Goal: Book appointment/travel/reservation: Book appointment/travel/reservation

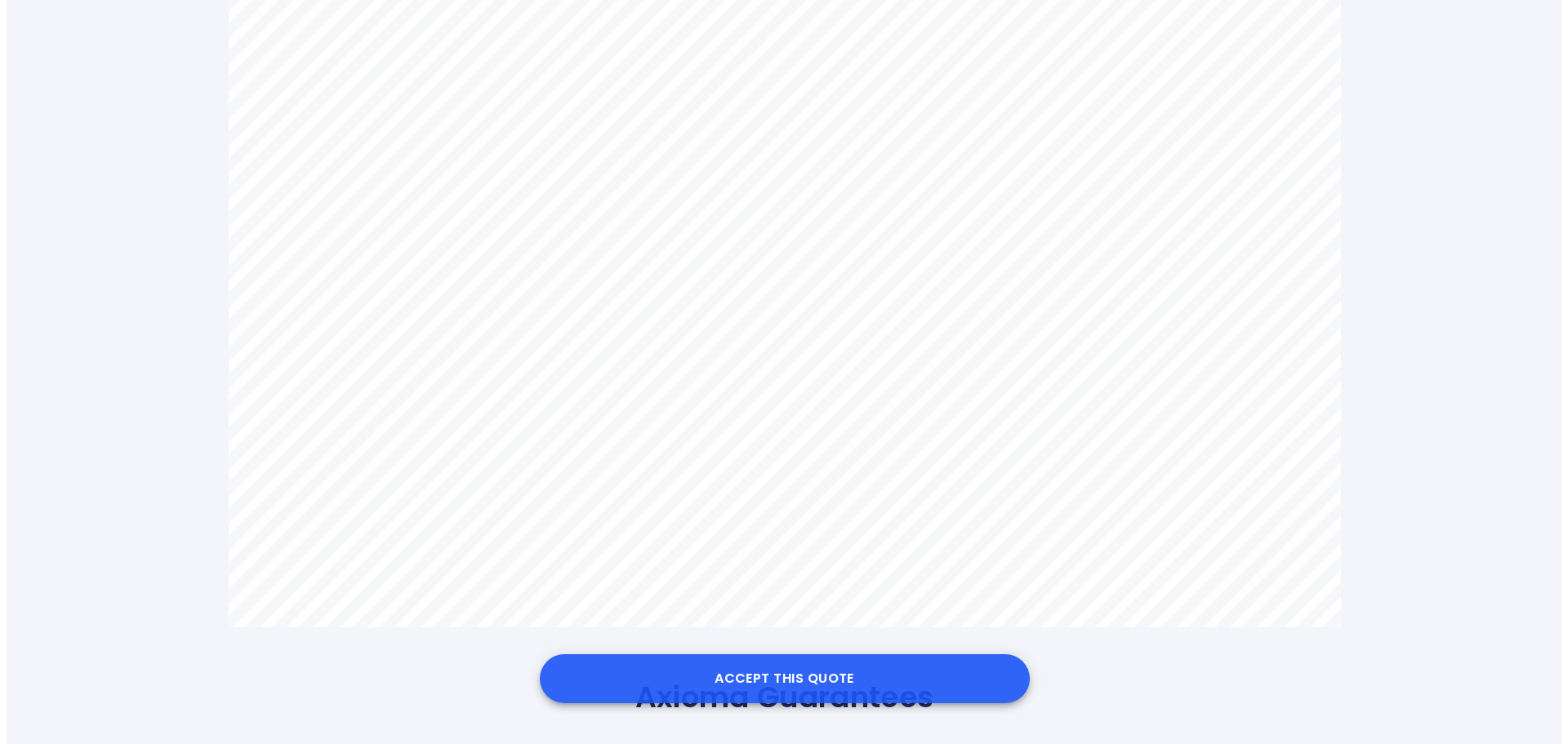
scroll to position [979, 0]
click at [810, 676] on button "Accept this Quote" at bounding box center [778, 678] width 490 height 49
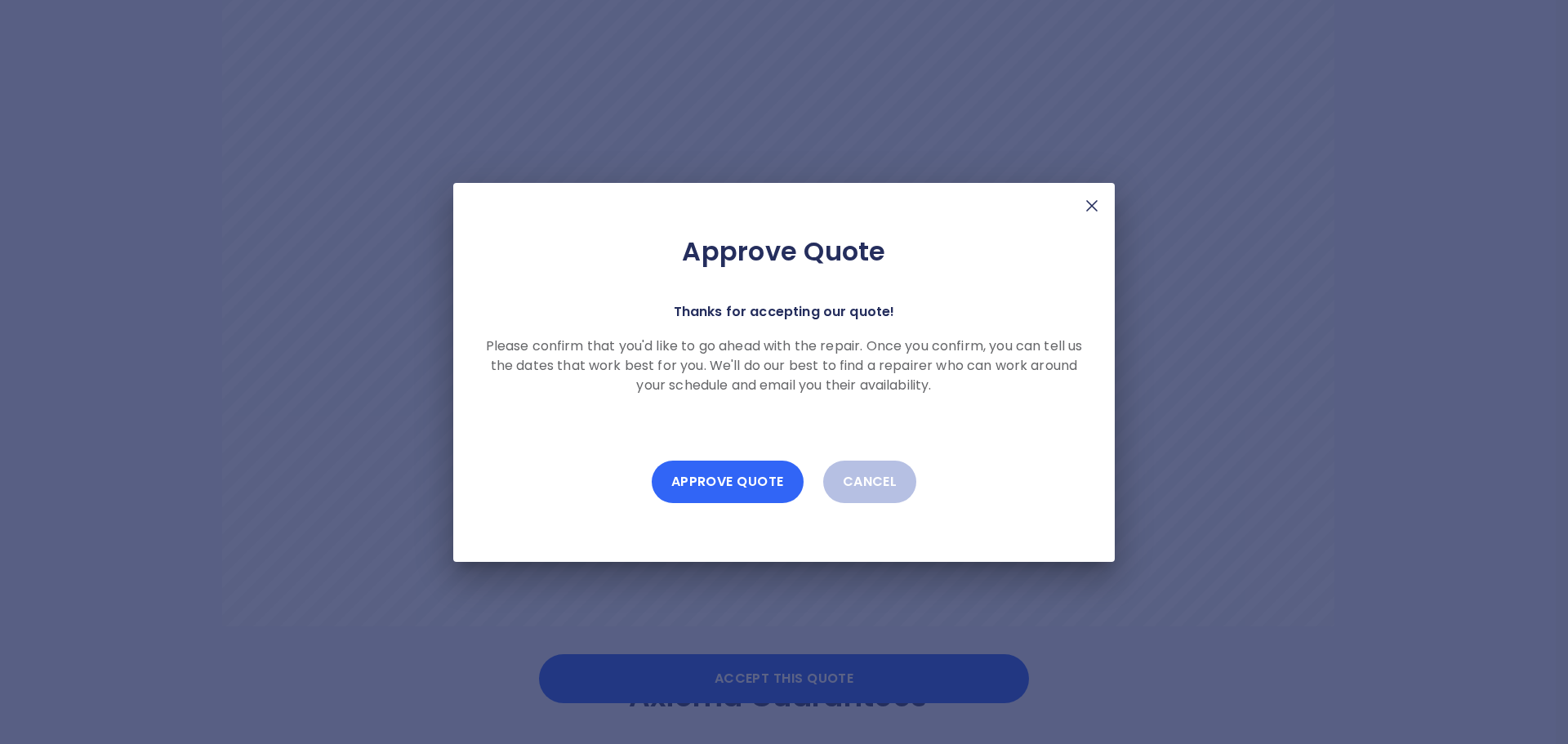
click at [726, 479] on button "Approve Quote" at bounding box center [727, 481] width 152 height 43
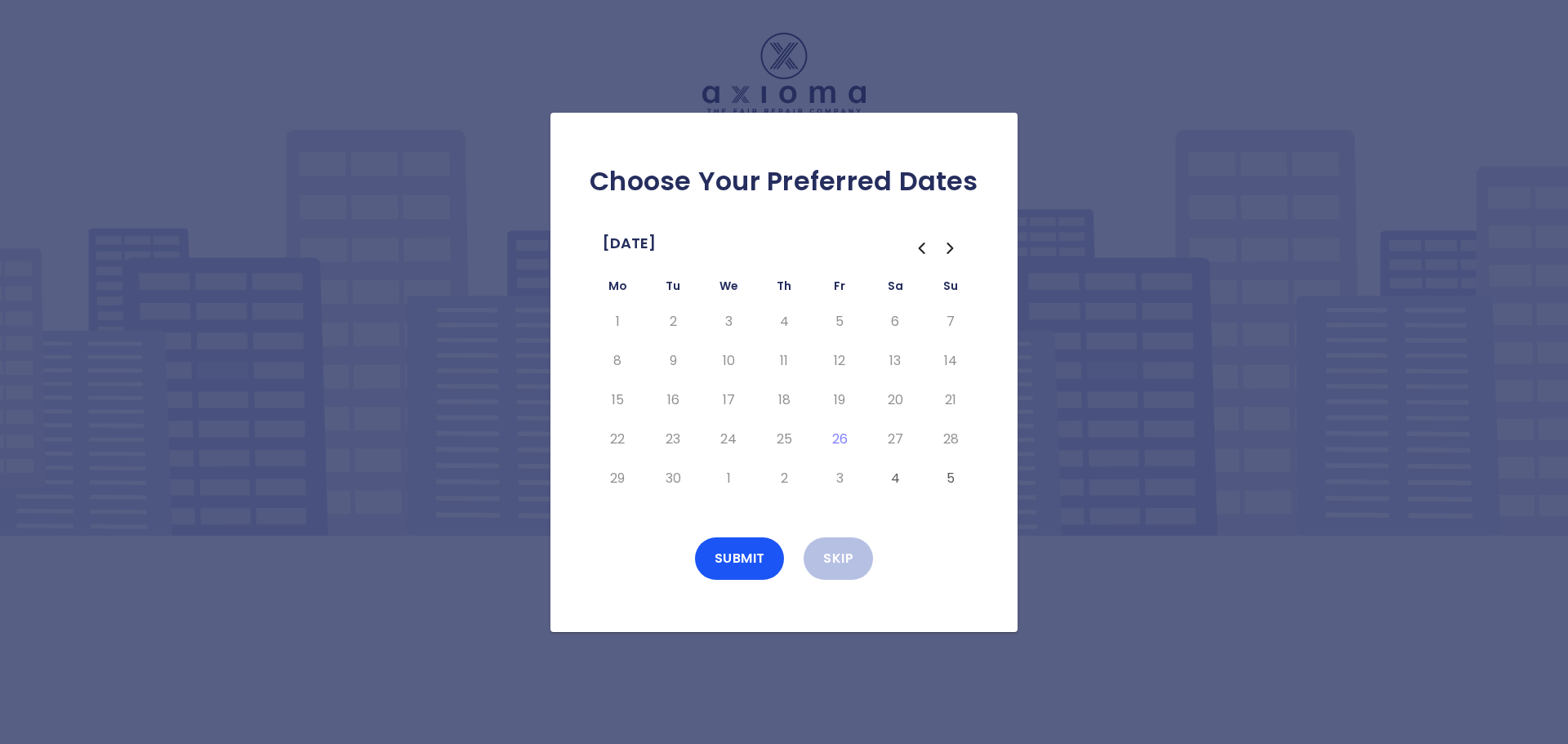
click at [950, 252] on icon "Go to the Next Month" at bounding box center [951, 248] width 20 height 20
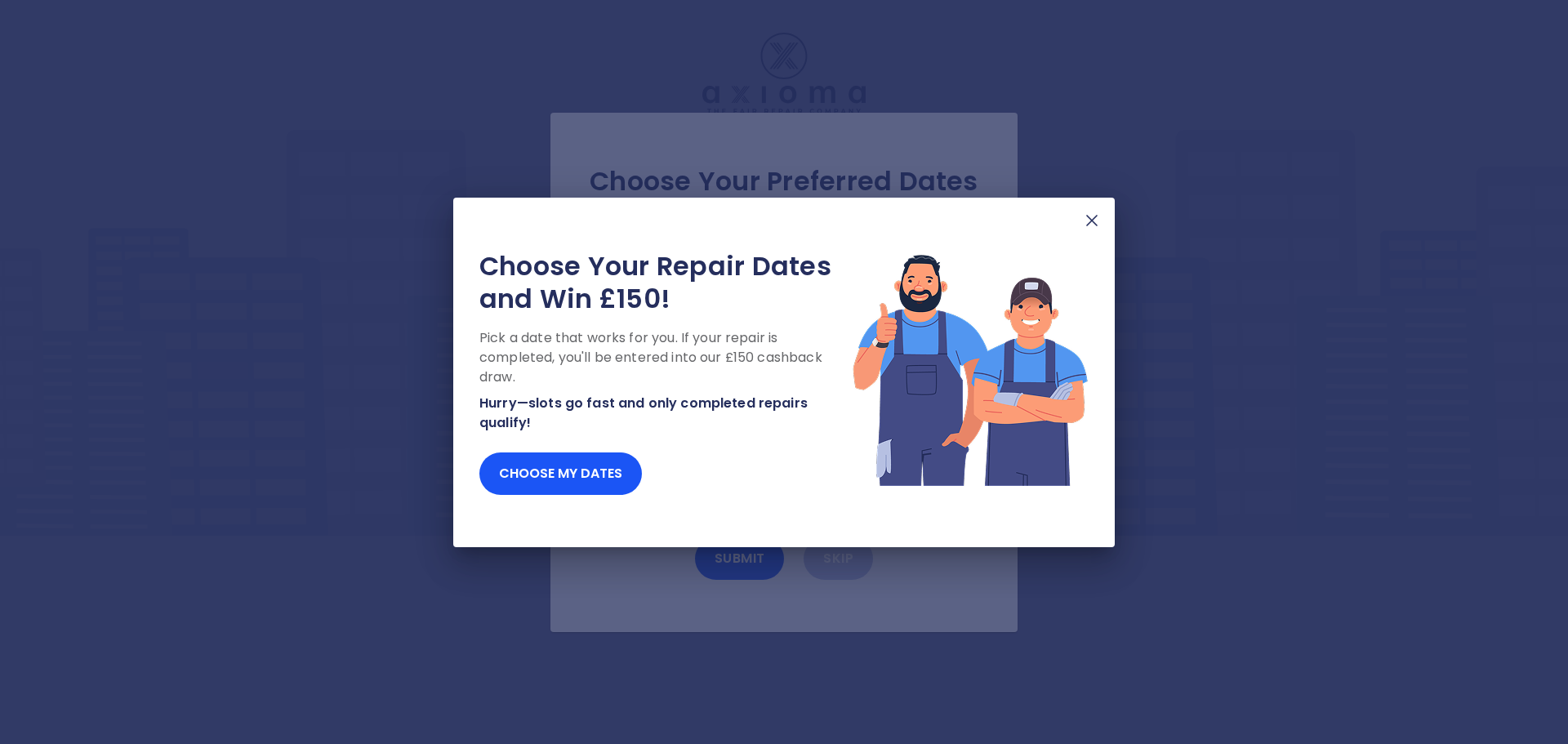
click at [1097, 225] on img at bounding box center [1093, 220] width 20 height 20
drag, startPoint x: 1094, startPoint y: 221, endPoint x: 1124, endPoint y: 224, distance: 30.1
click at [1094, 221] on img at bounding box center [1093, 220] width 20 height 20
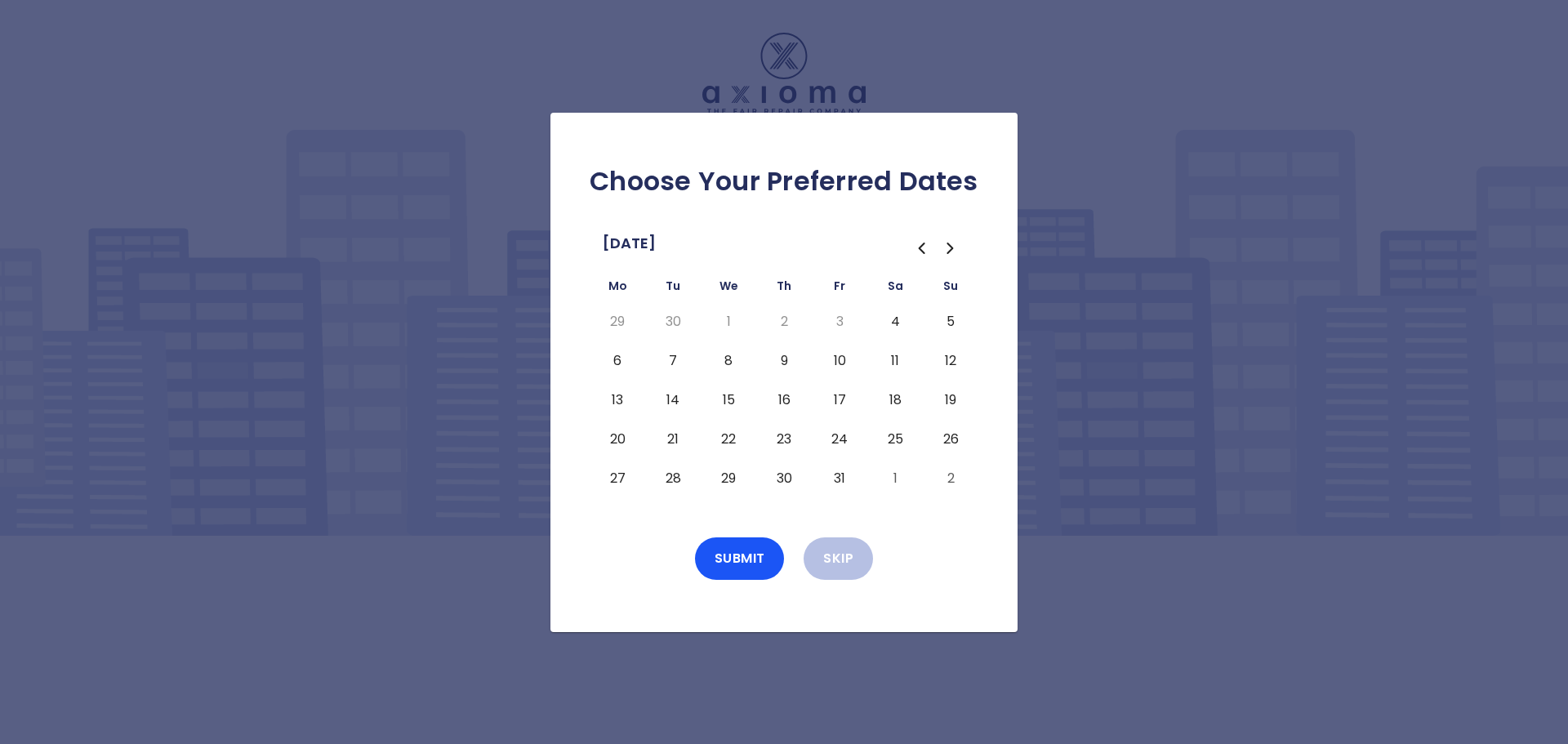
click at [616, 364] on button "6" at bounding box center [617, 361] width 30 height 26
click at [746, 553] on button "Submit" at bounding box center [739, 558] width 90 height 43
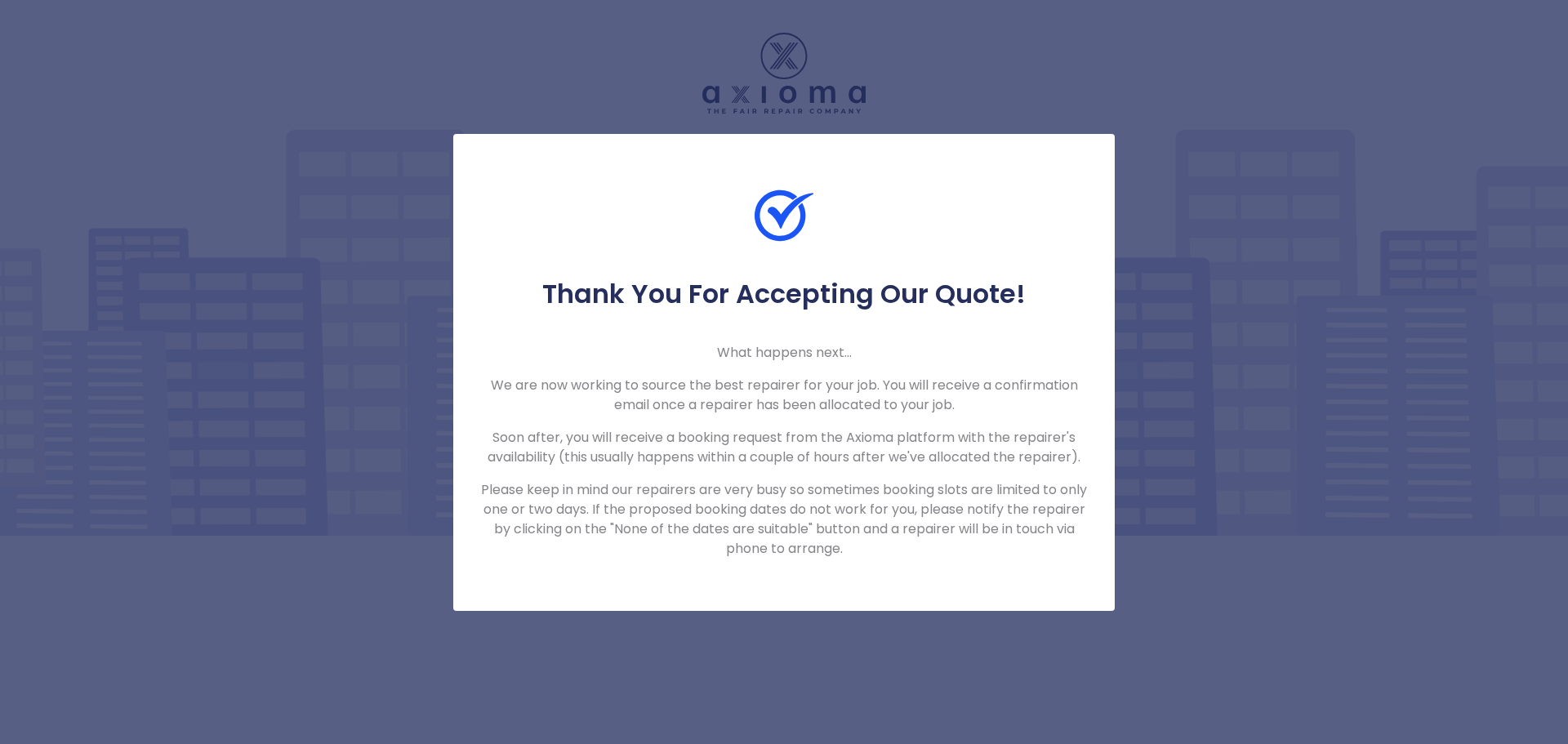
click at [1102, 86] on div "Thank You For Accepting Our Quote! What happens next... We are now working to s…" at bounding box center [784, 372] width 1568 height 744
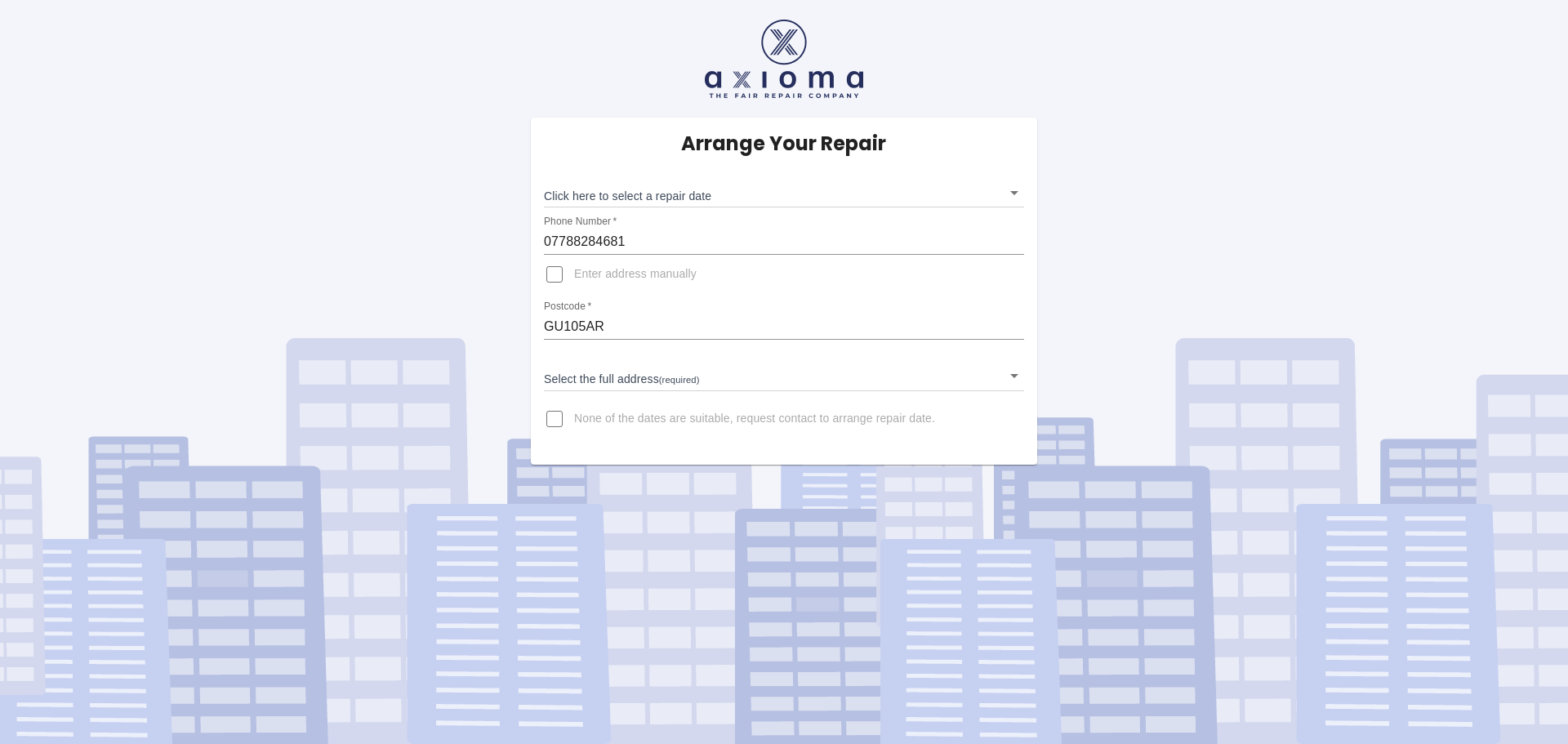
click at [559, 273] on input "Enter address manually" at bounding box center [555, 275] width 40 height 40
checkbox input "true"
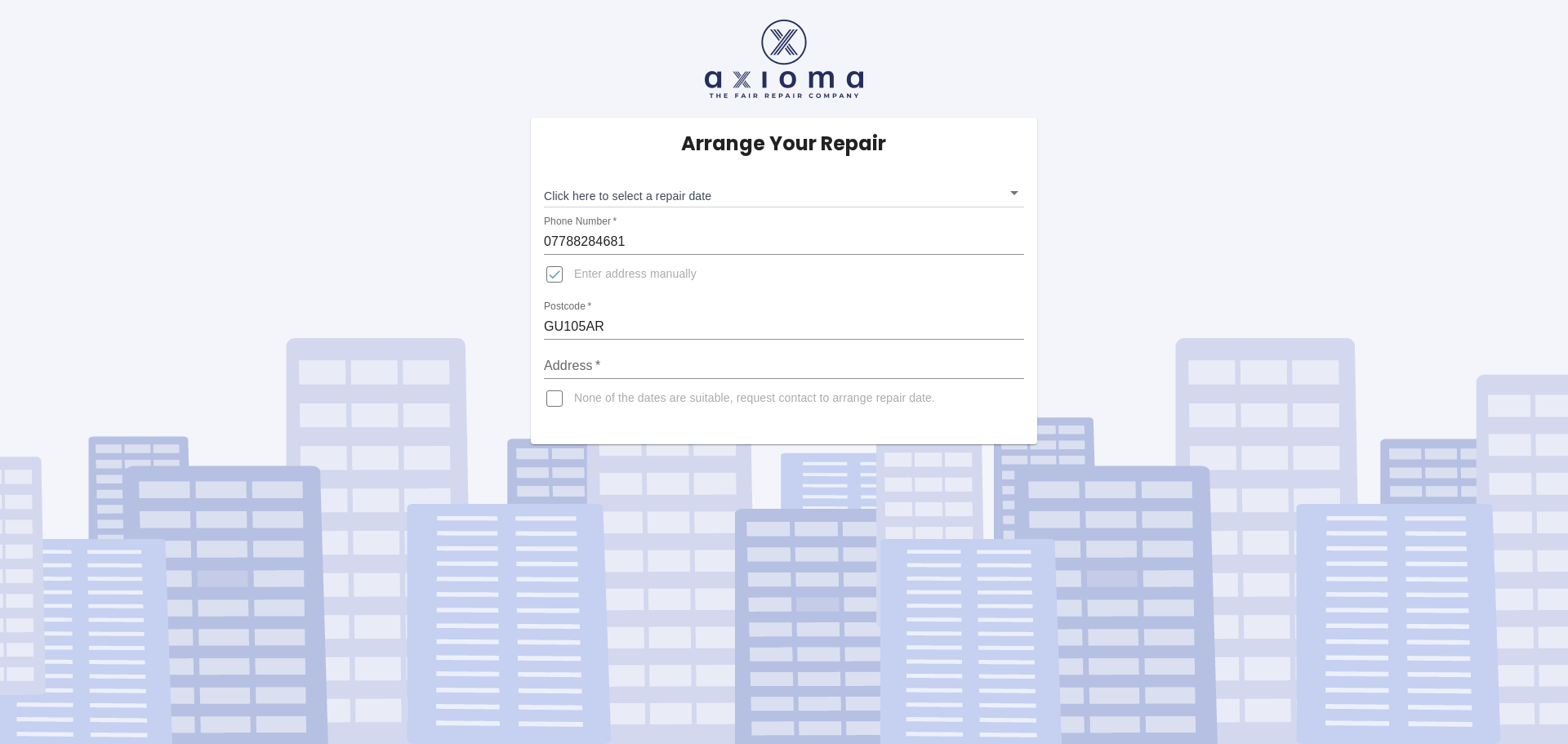
click at [620, 368] on input "Address   *" at bounding box center [784, 366] width 480 height 26
type input "[STREET_ADDRESS][PERSON_NAME]"
click at [795, 398] on span "None of the dates are suitable, request contact to arrange repair date." at bounding box center [755, 398] width 361 height 16
click at [575, 398] on input "None of the dates are suitable, request contact to arrange repair date." at bounding box center [555, 399] width 40 height 40
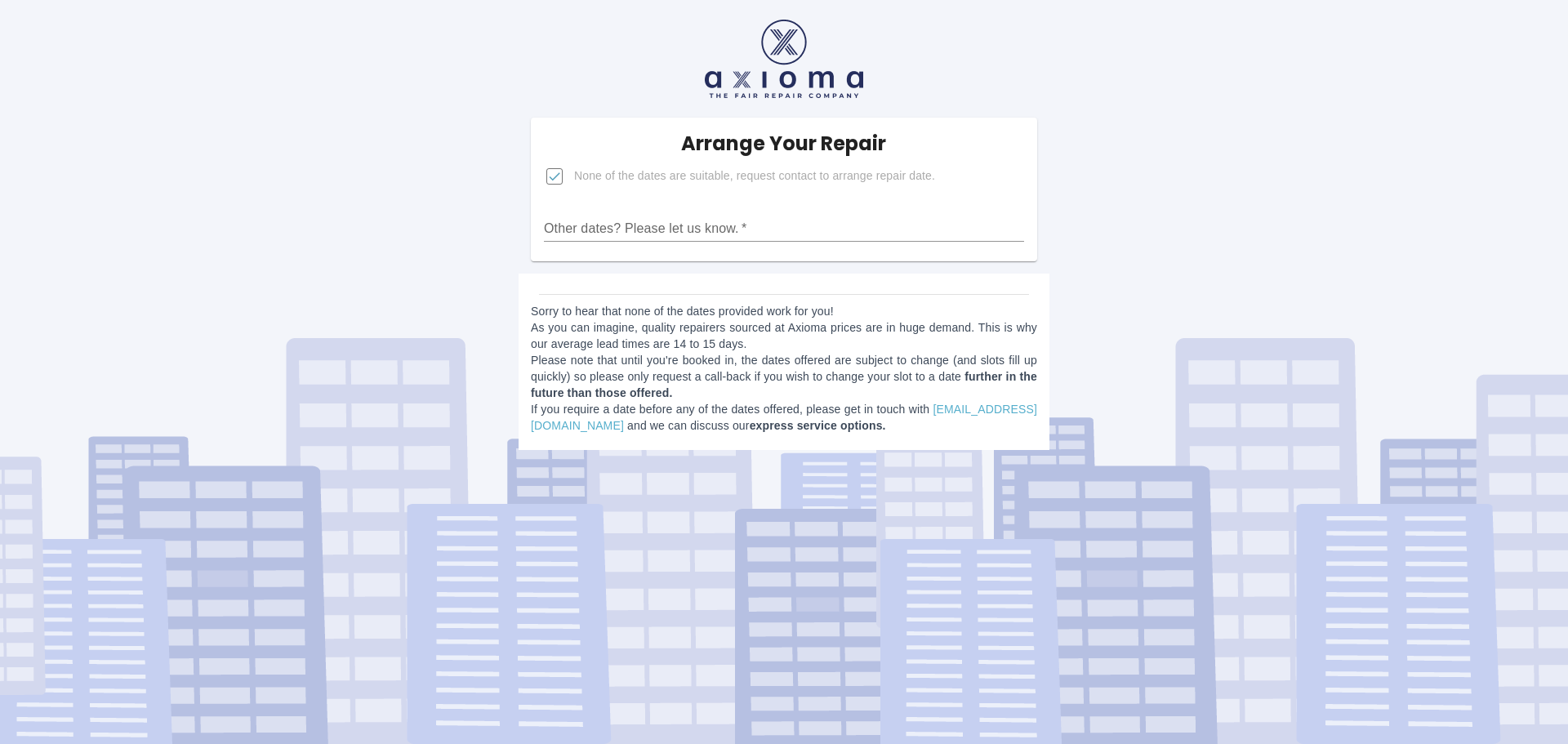
click at [709, 226] on input "Other dates? Please let us know.   *" at bounding box center [784, 228] width 480 height 26
click at [557, 177] on input "None of the dates are suitable, request contact to arrange repair date." at bounding box center [555, 177] width 40 height 40
checkbox input "false"
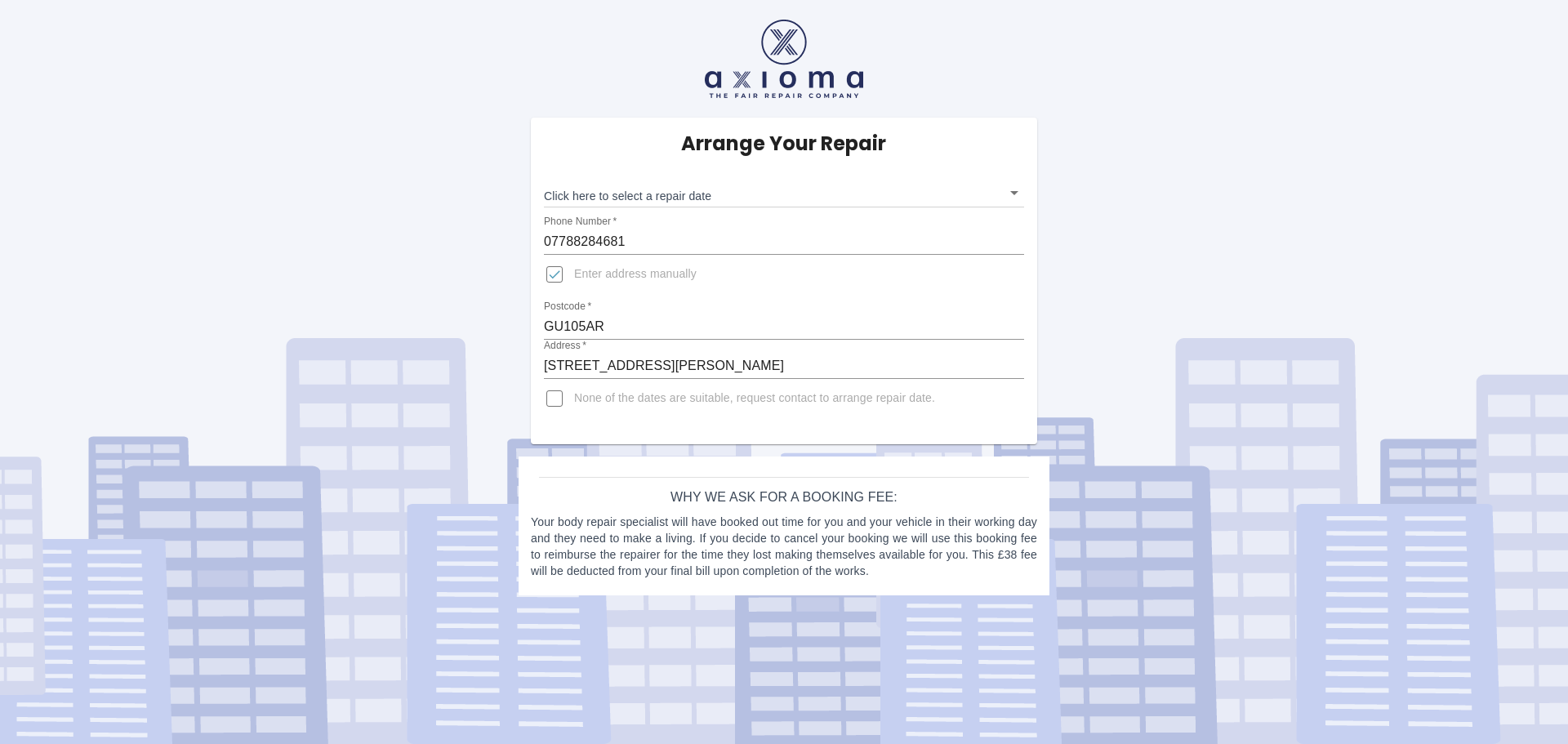
click at [1014, 191] on body "Arrange Your Repair Click here to select a repair date ​ Phone Number   * 07788…" at bounding box center [784, 372] width 1568 height 744
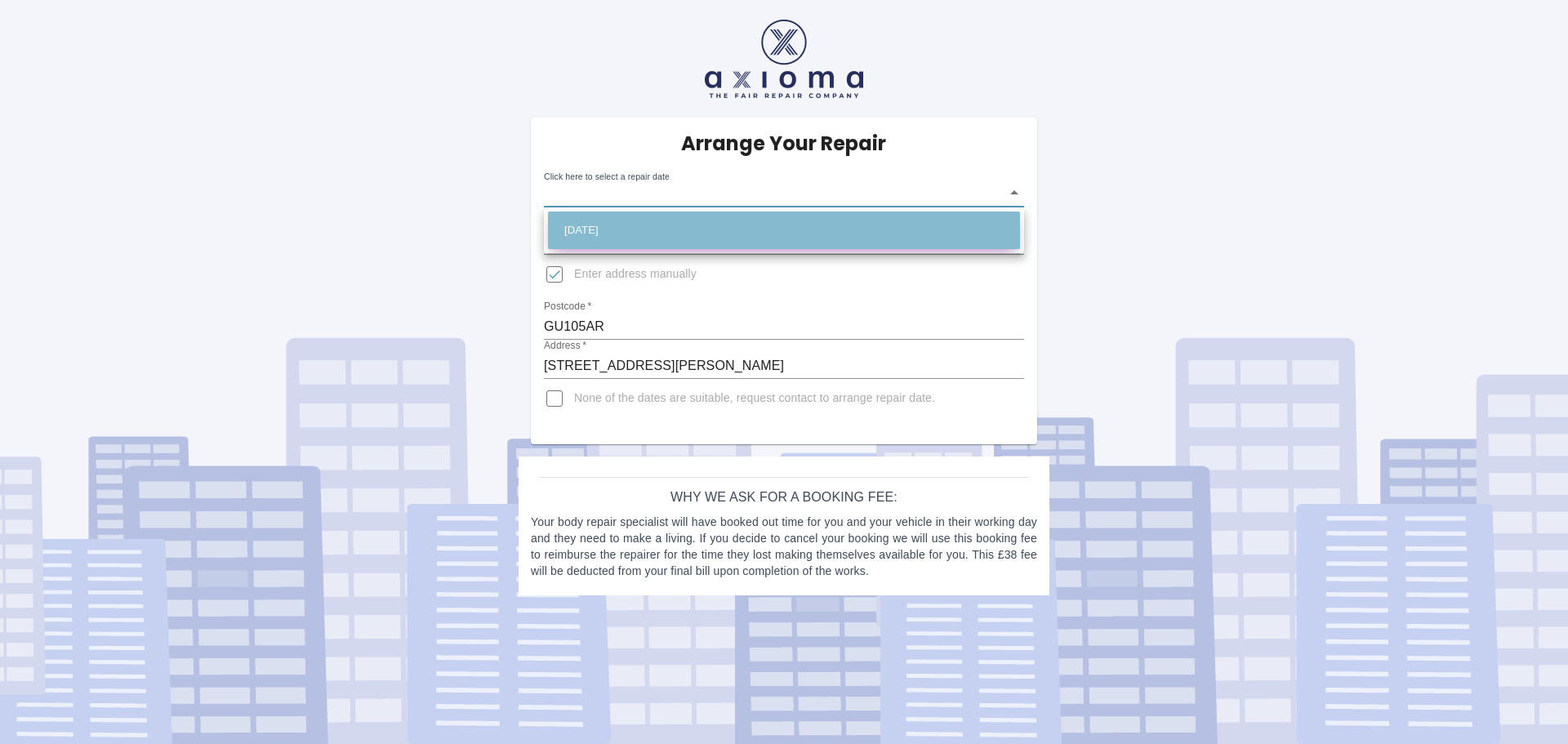
click at [636, 231] on li "[DATE]" at bounding box center [784, 230] width 472 height 38
type input "[DATE]T00:00:00.000Z"
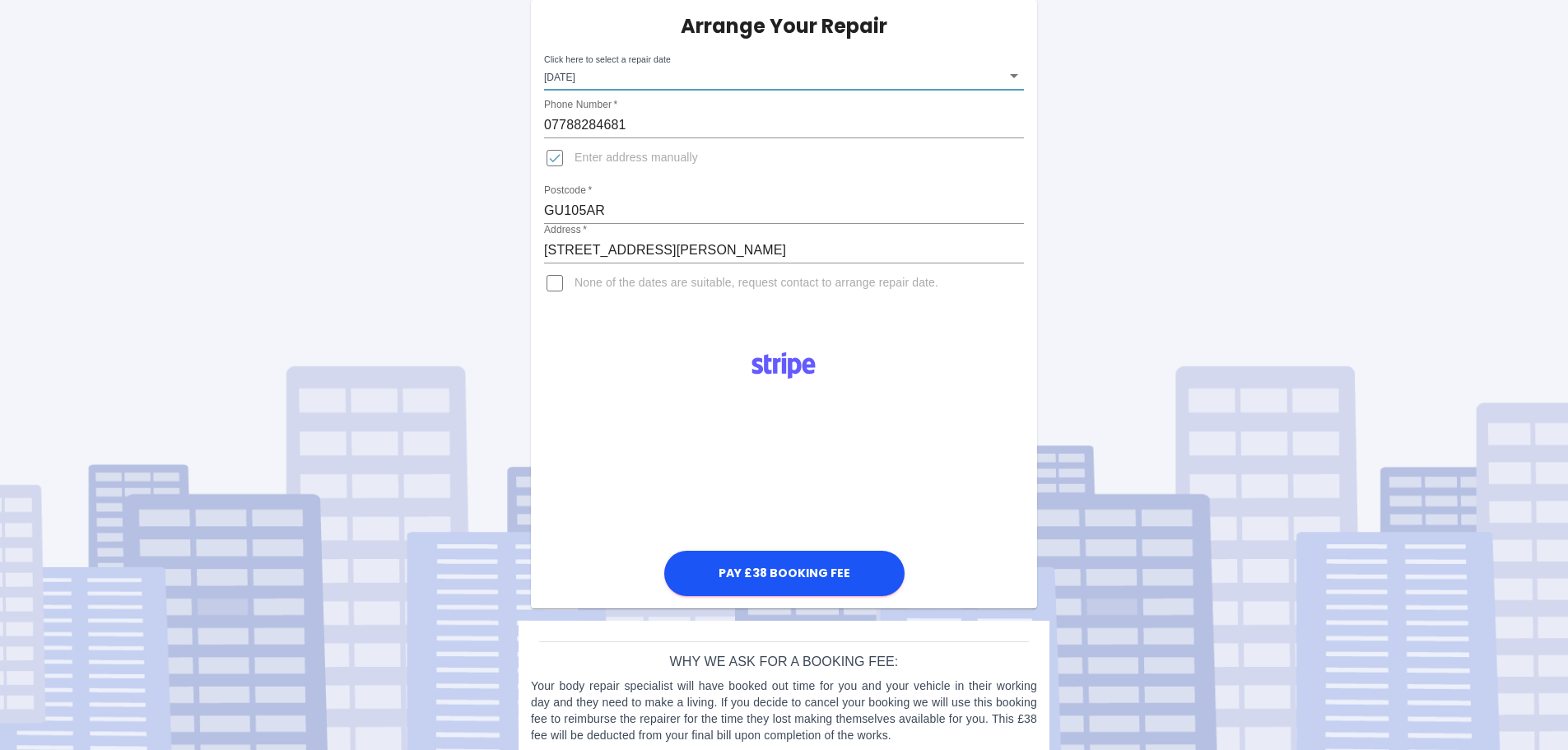
scroll to position [141, 0]
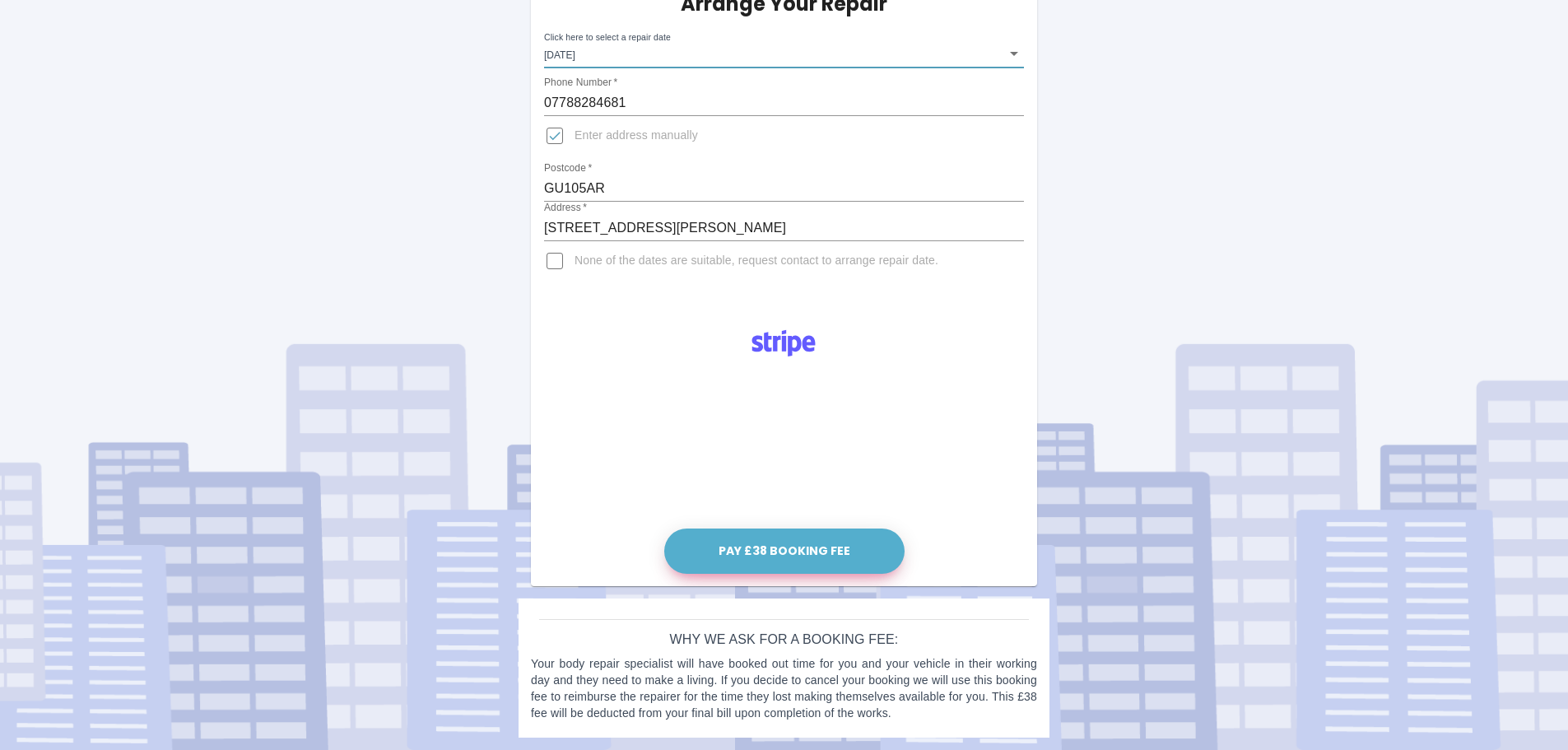
click at [787, 551] on button "Pay £38 Booking Fee" at bounding box center [784, 550] width 240 height 45
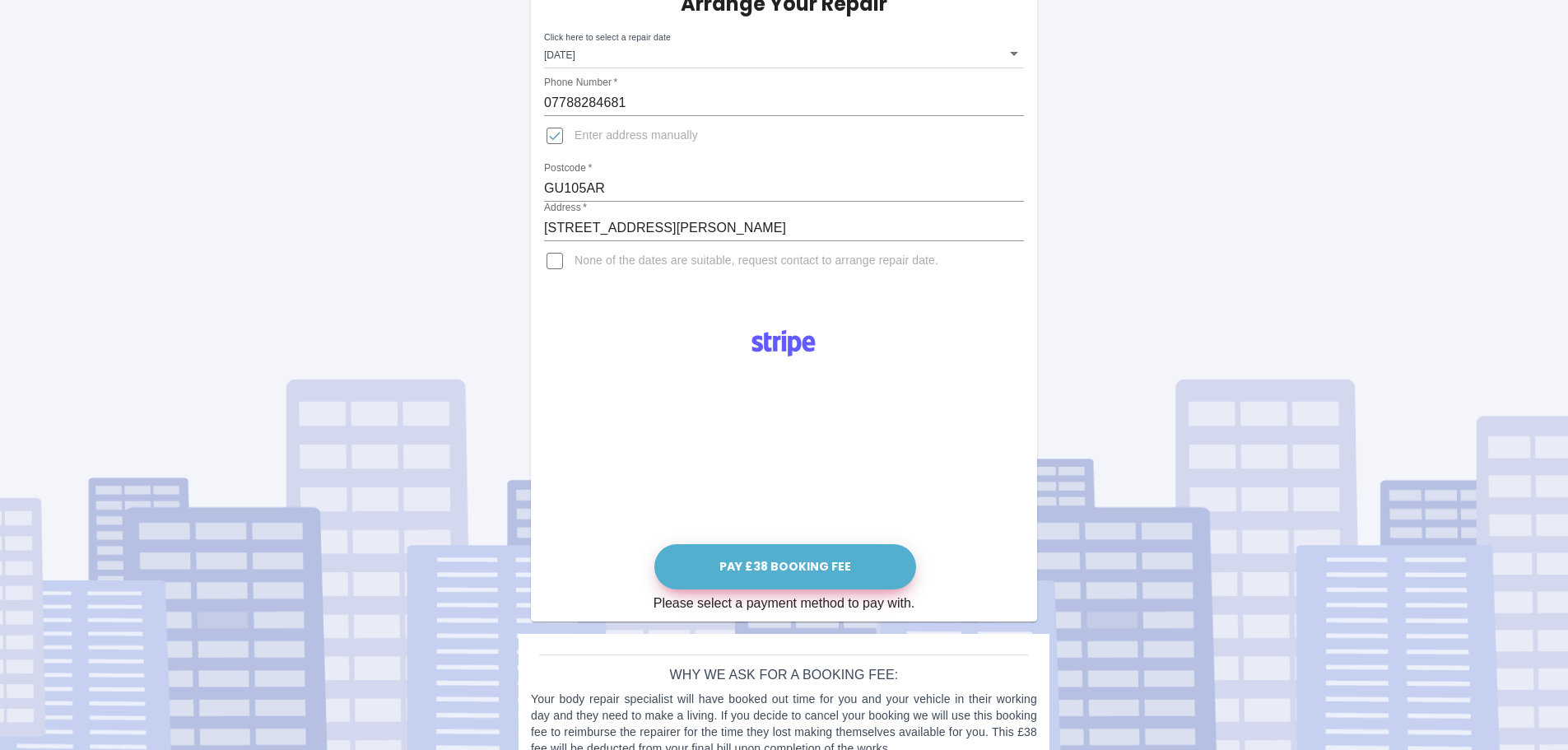
click at [784, 566] on button "Pay £38 Booking Fee" at bounding box center [785, 566] width 262 height 45
